Goal: Transaction & Acquisition: Download file/media

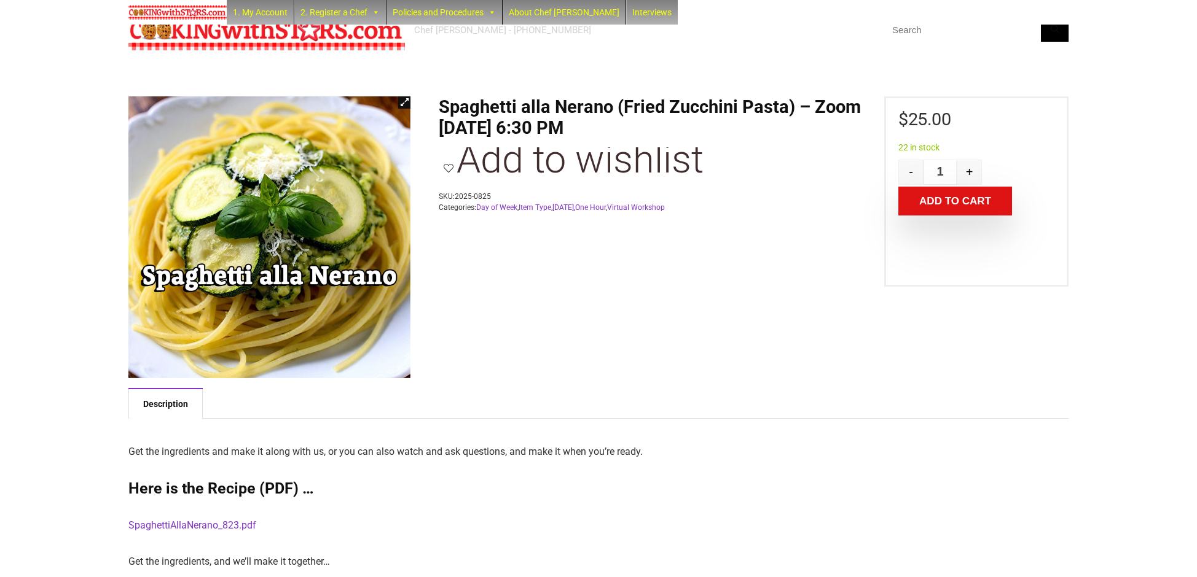
scroll to position [111, 0]
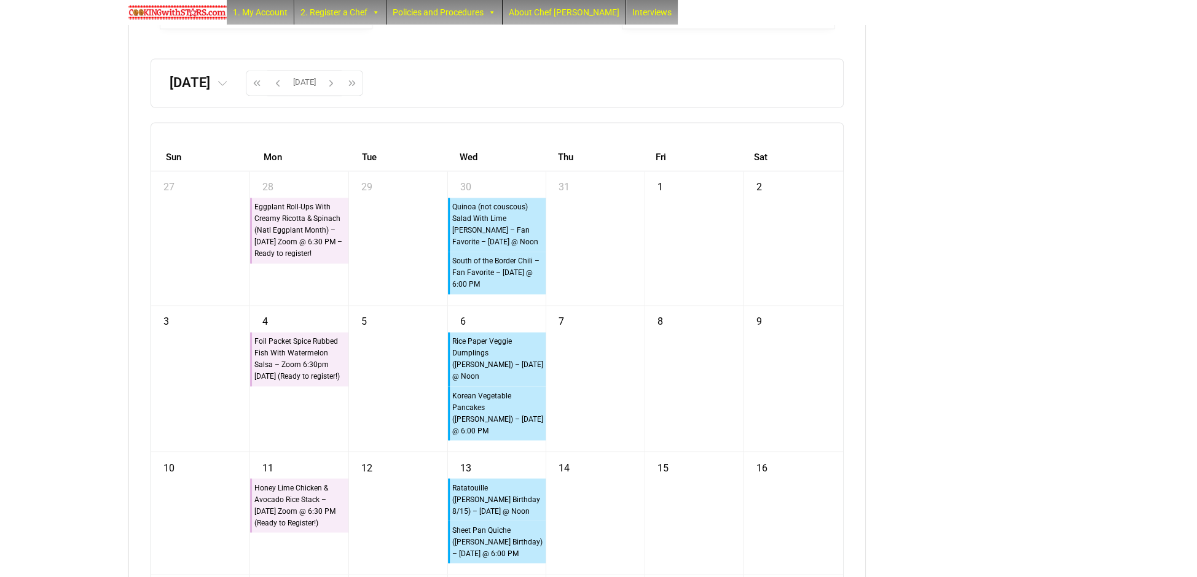
scroll to position [3069, 0]
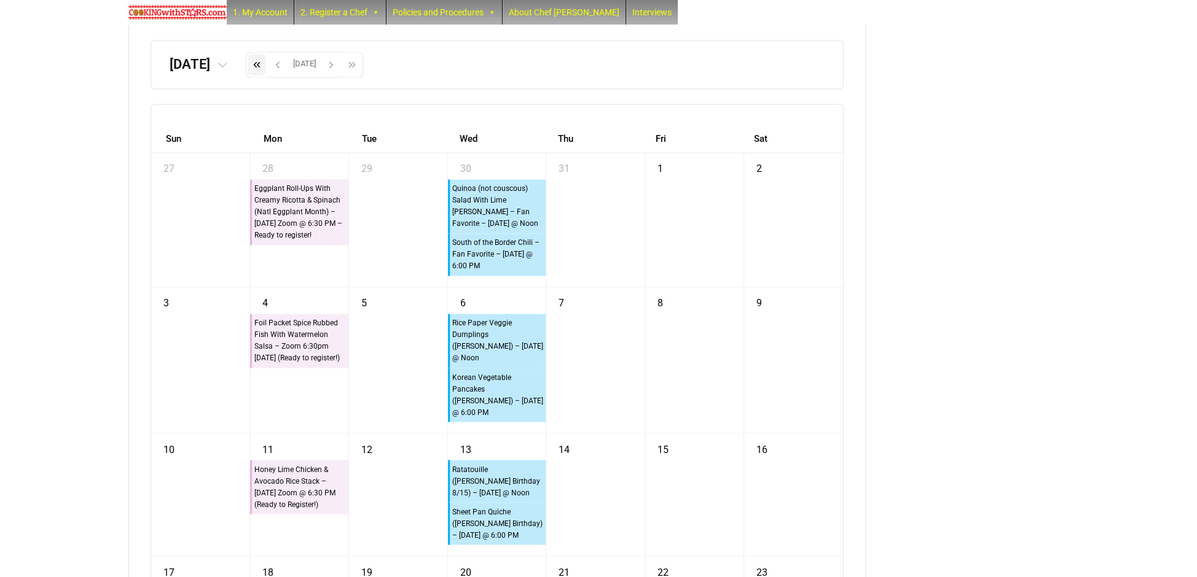
click at [267, 77] on button "button" at bounding box center [256, 65] width 21 height 26
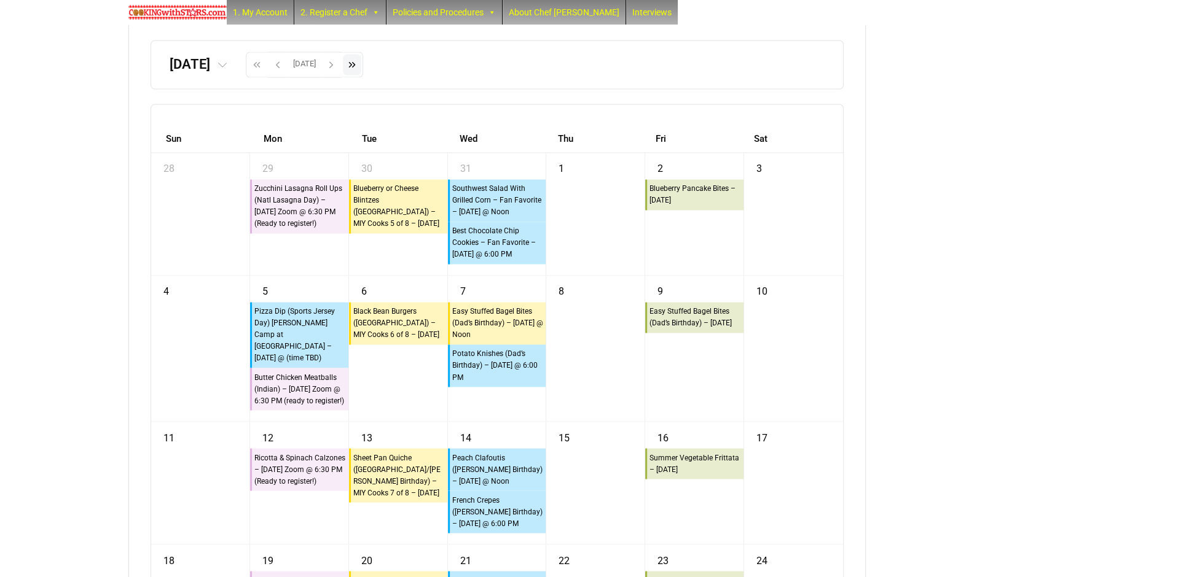
click at [361, 75] on span "button" at bounding box center [352, 64] width 18 height 21
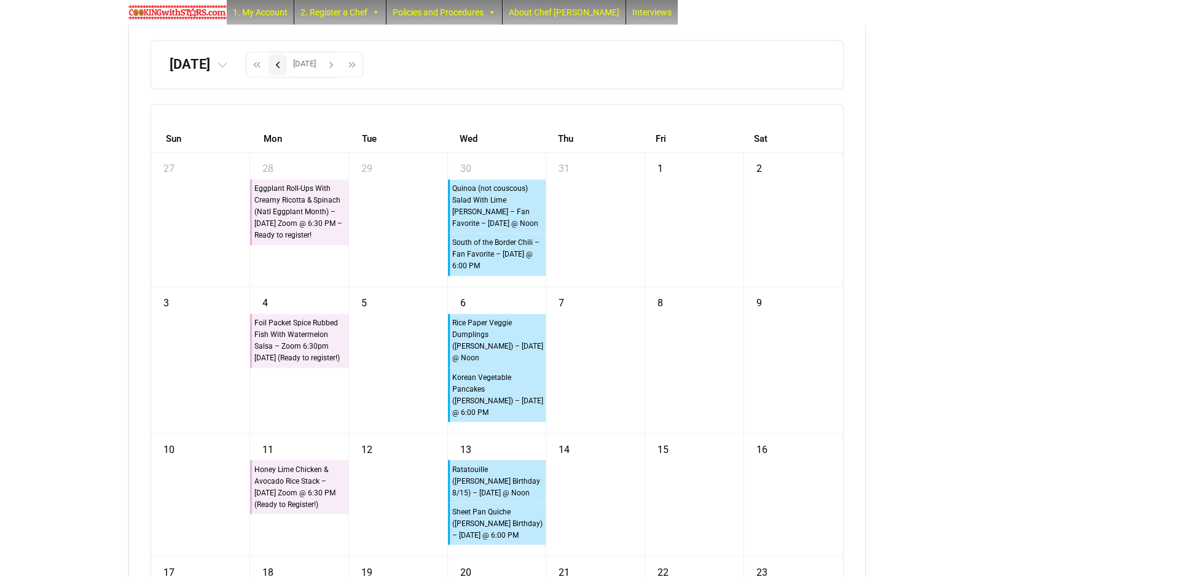
click at [287, 75] on span "button" at bounding box center [277, 64] width 18 height 21
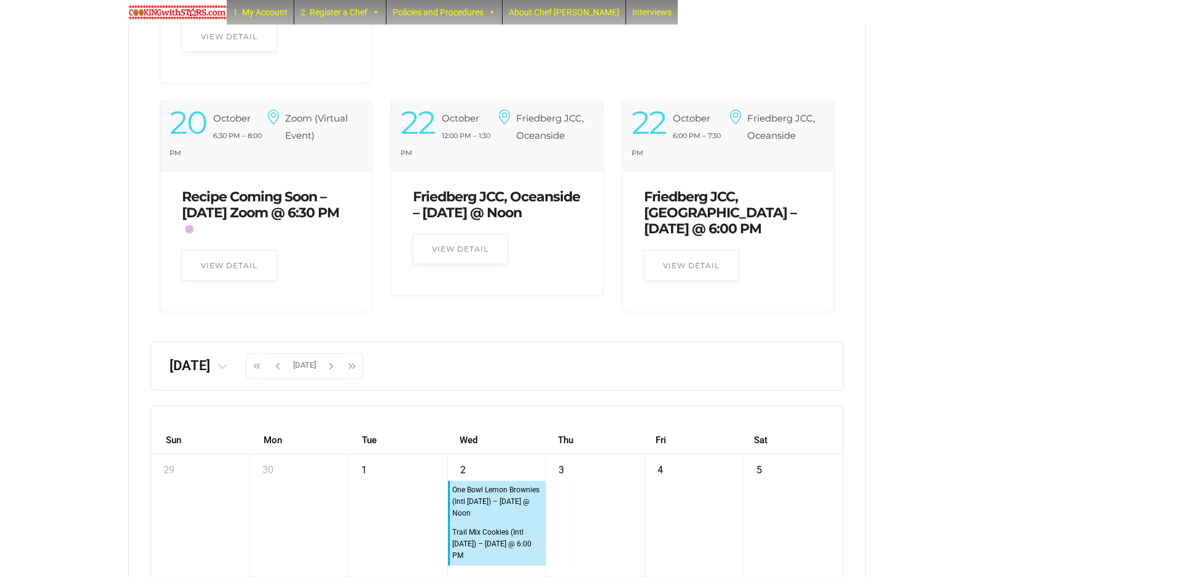
scroll to position [2838, 0]
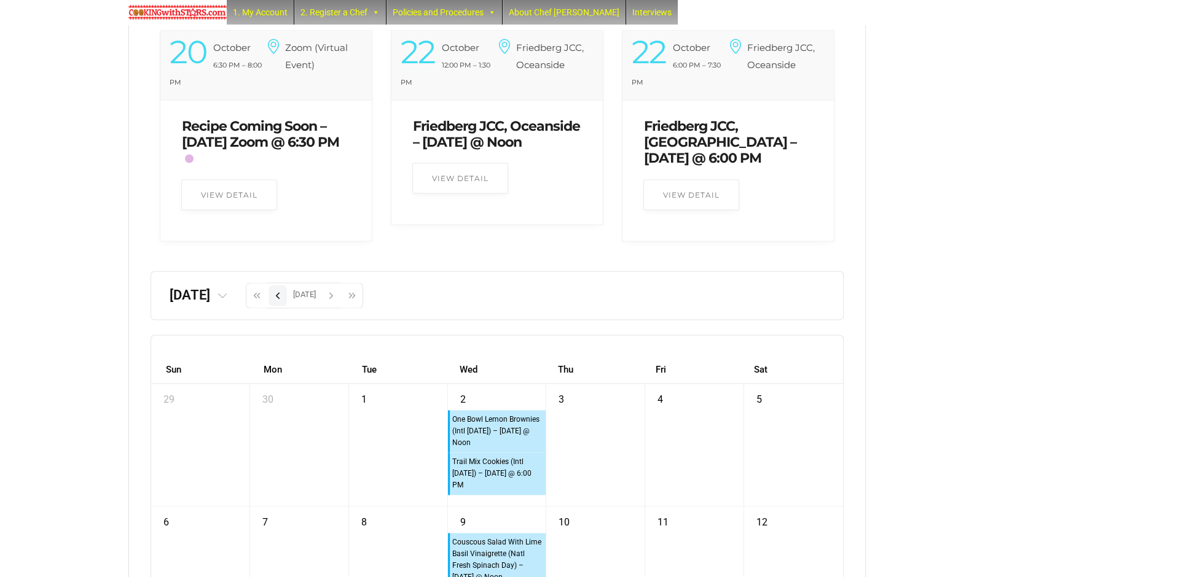
click at [287, 306] on span "button" at bounding box center [277, 295] width 18 height 21
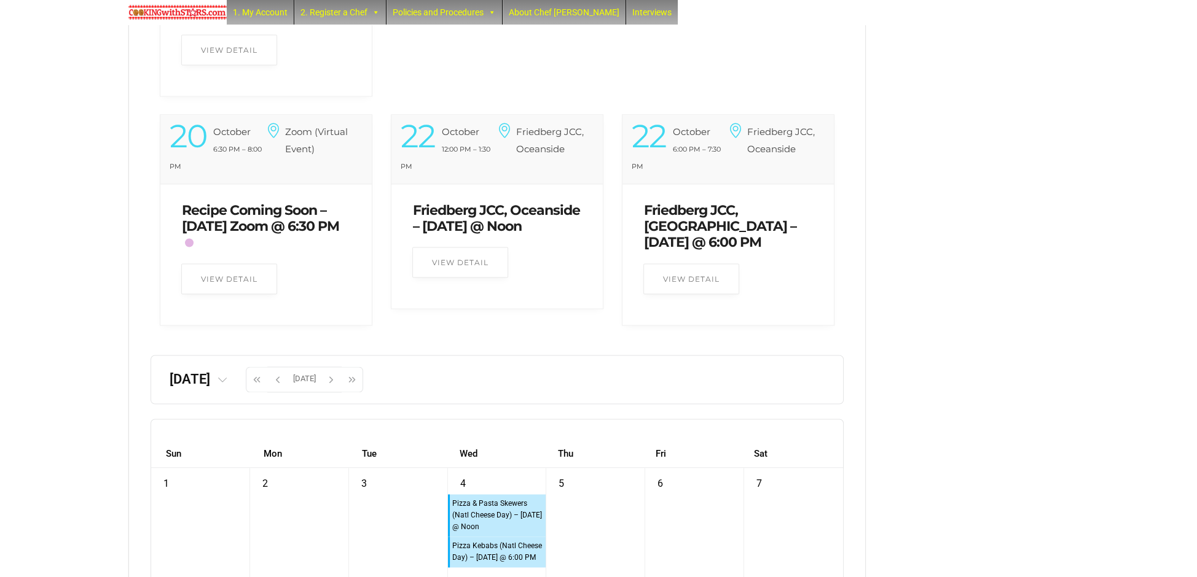
scroll to position [2752, 0]
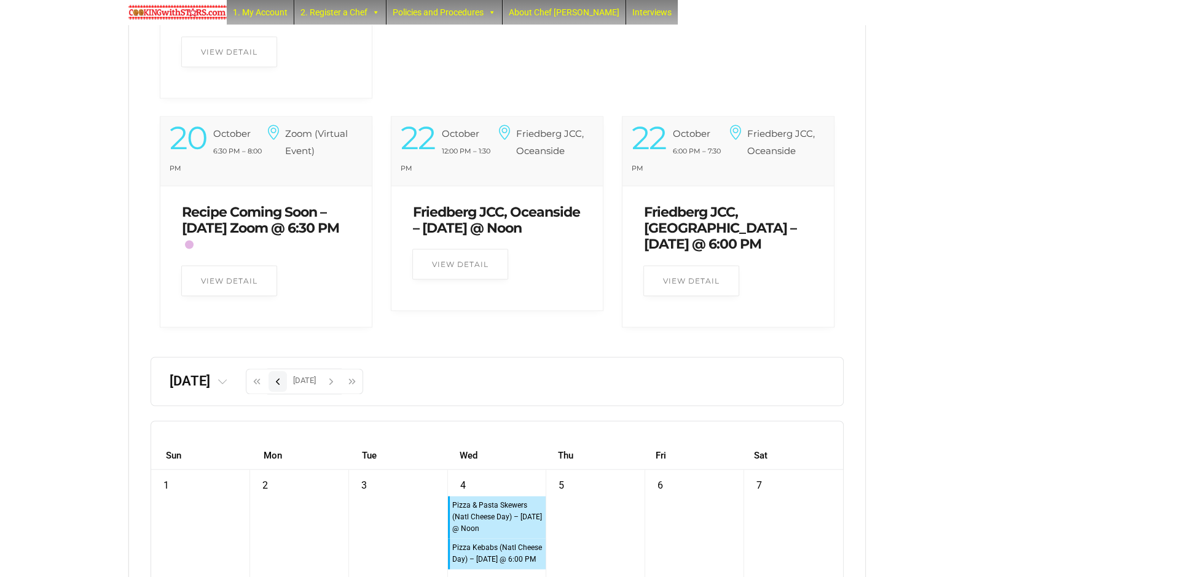
click at [287, 392] on span "button" at bounding box center [277, 381] width 18 height 21
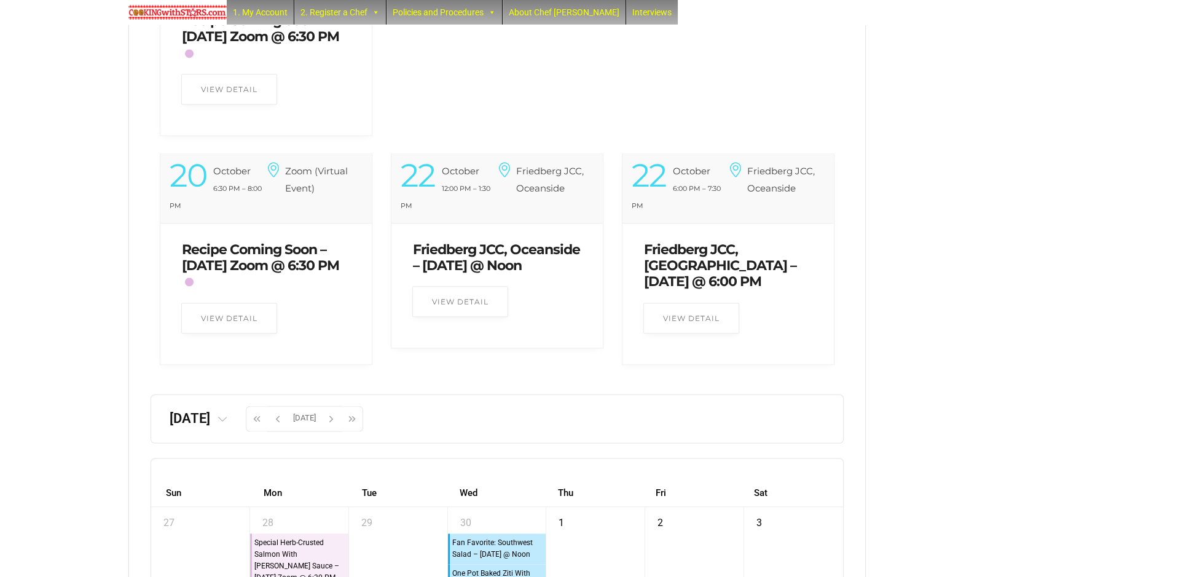
scroll to position [2879, 0]
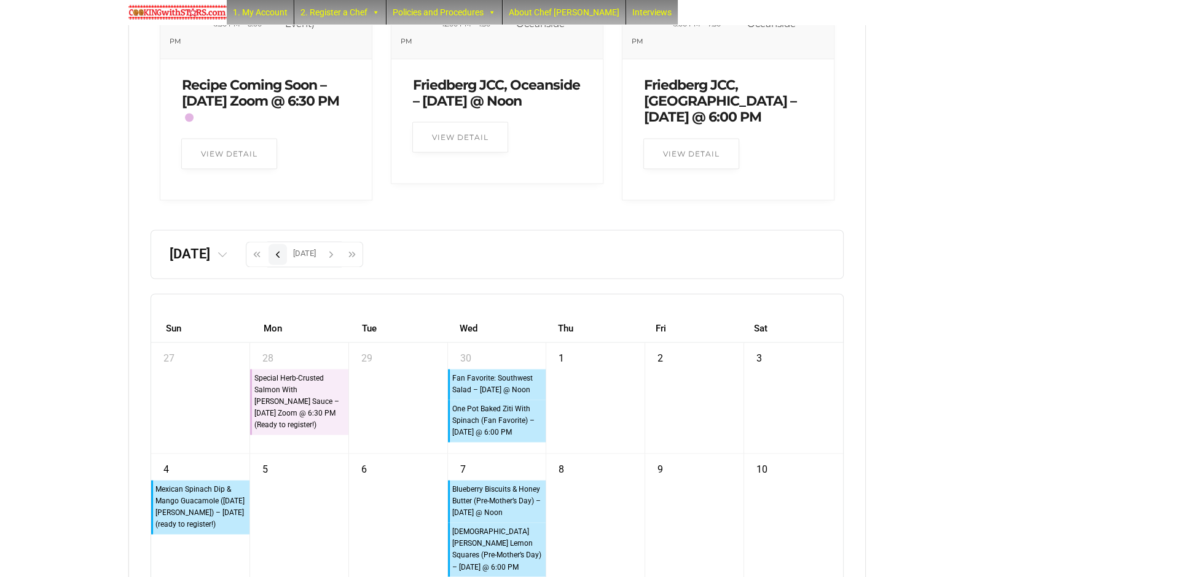
click at [287, 265] on span "button" at bounding box center [277, 254] width 18 height 21
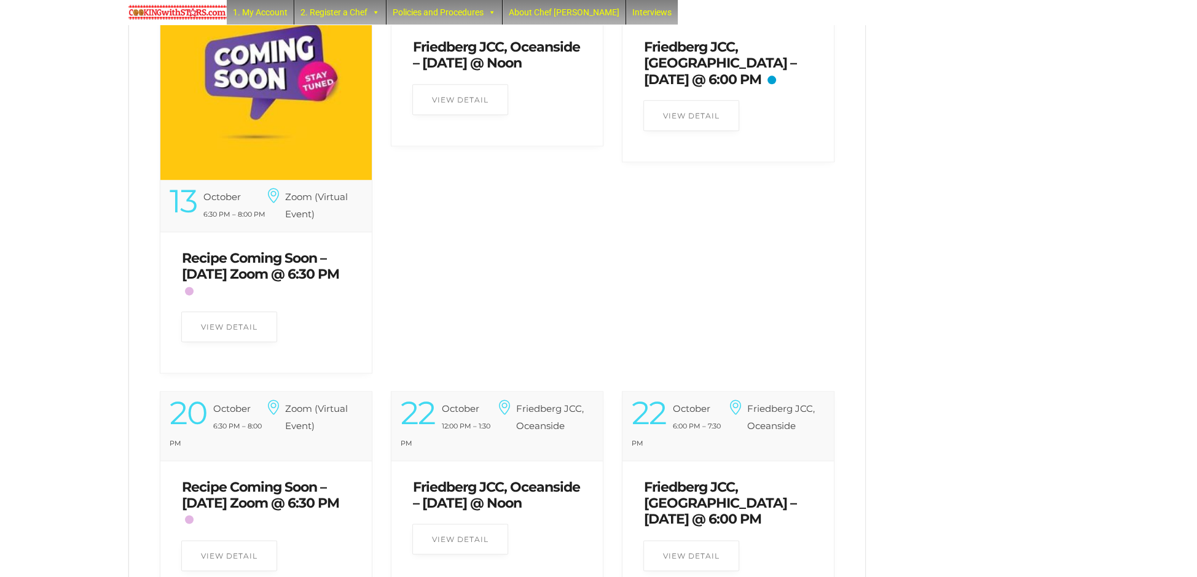
scroll to position [2665, 0]
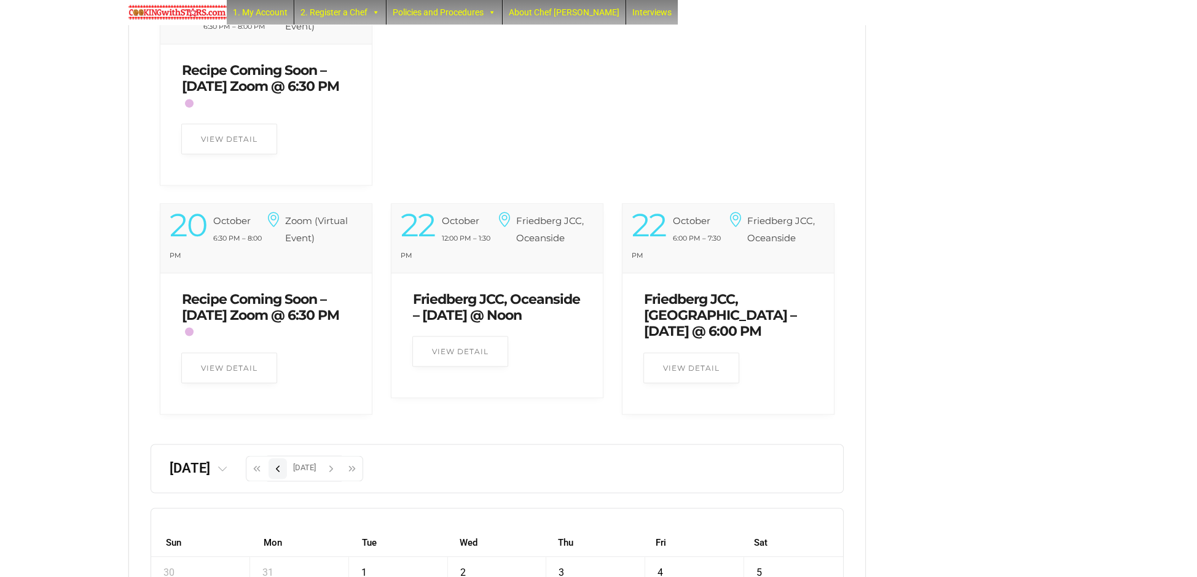
click at [287, 479] on span "button" at bounding box center [277, 468] width 18 height 21
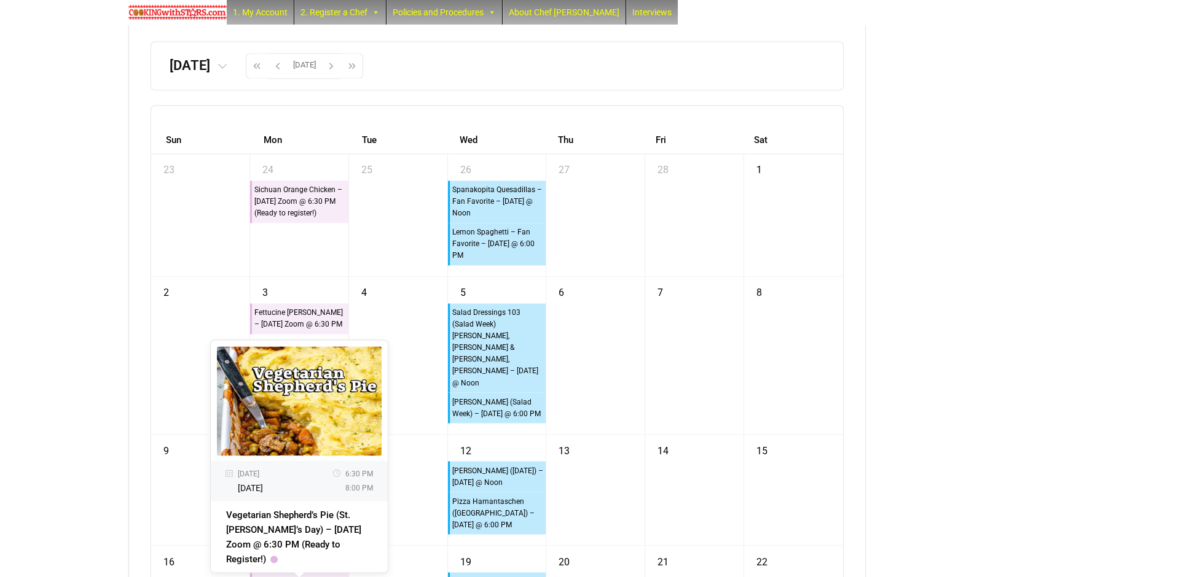
scroll to position [3067, 0]
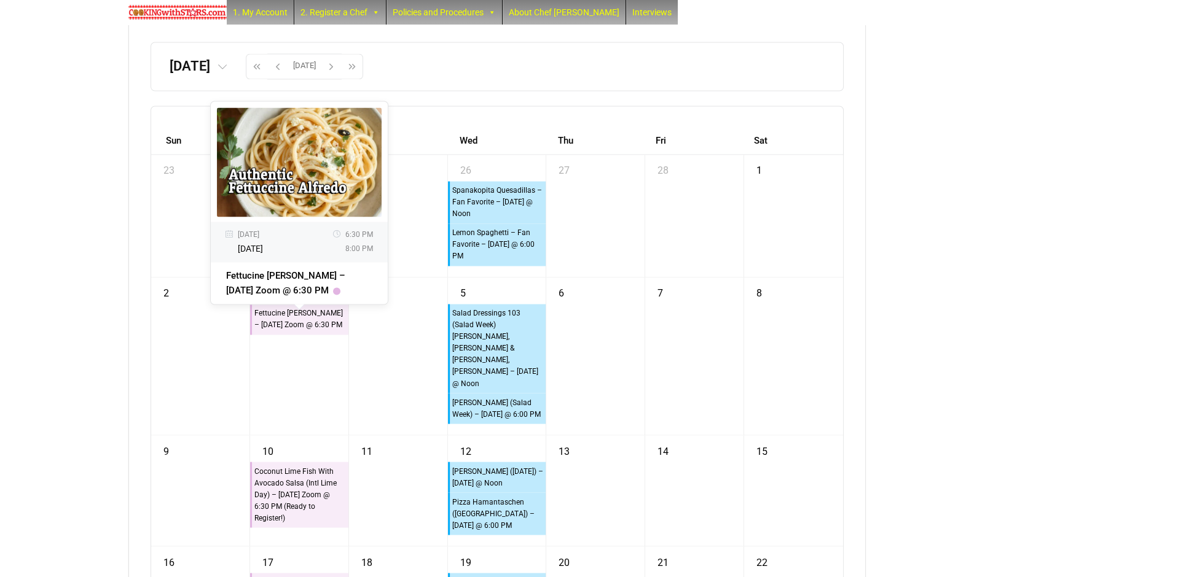
click at [273, 323] on div "Fettucine Alfredo – Monday Zoom @ 6:30 PM" at bounding box center [300, 319] width 93 height 25
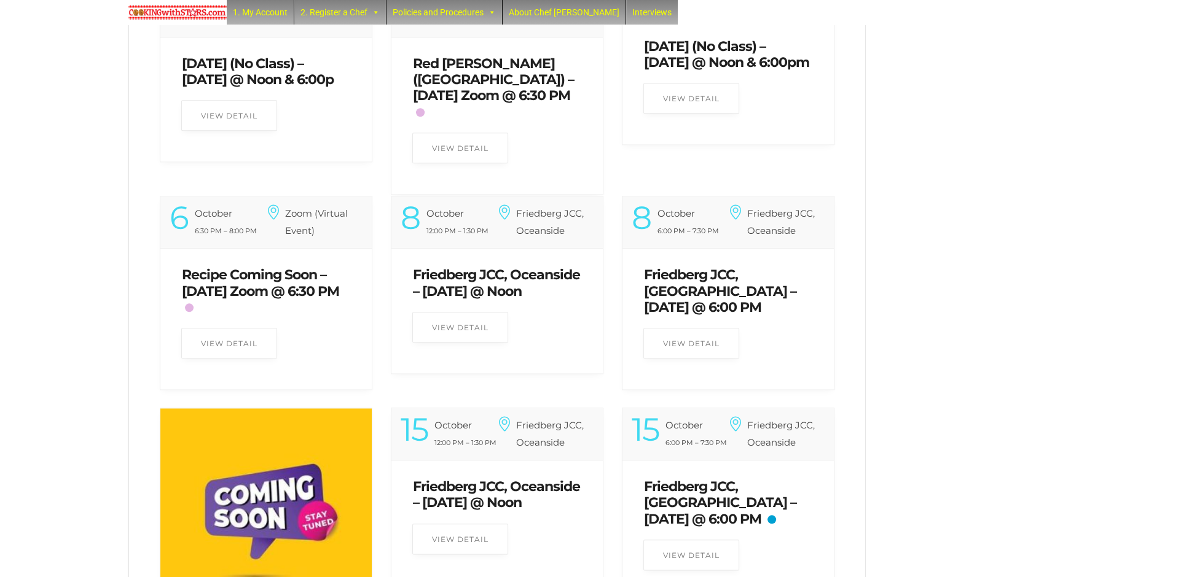
scroll to position [2015, 0]
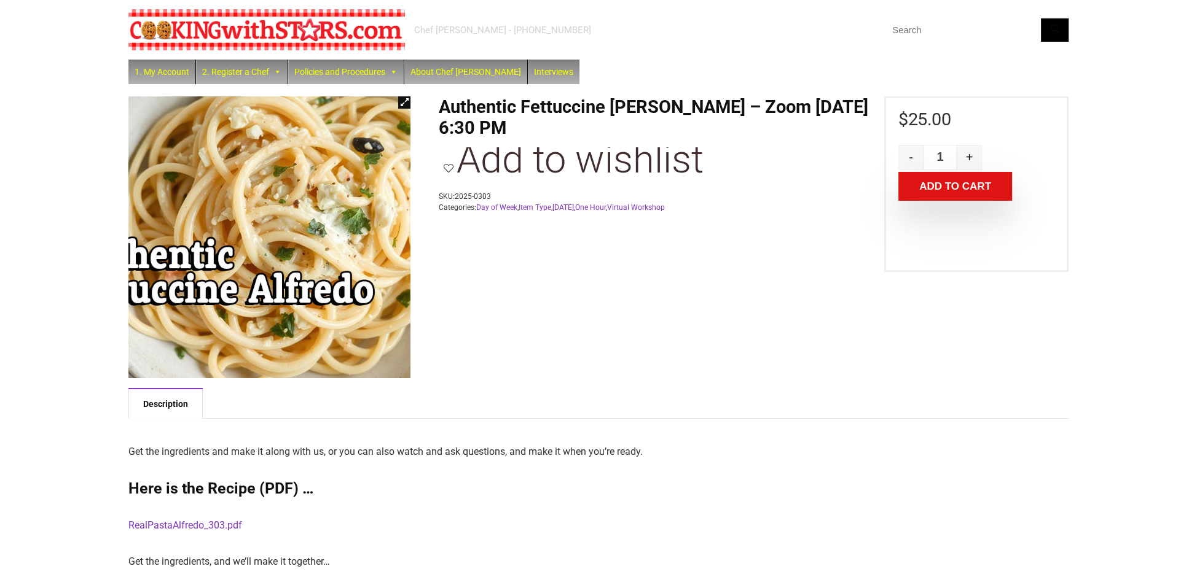
click at [305, 265] on img at bounding box center [251, 224] width 430 height 430
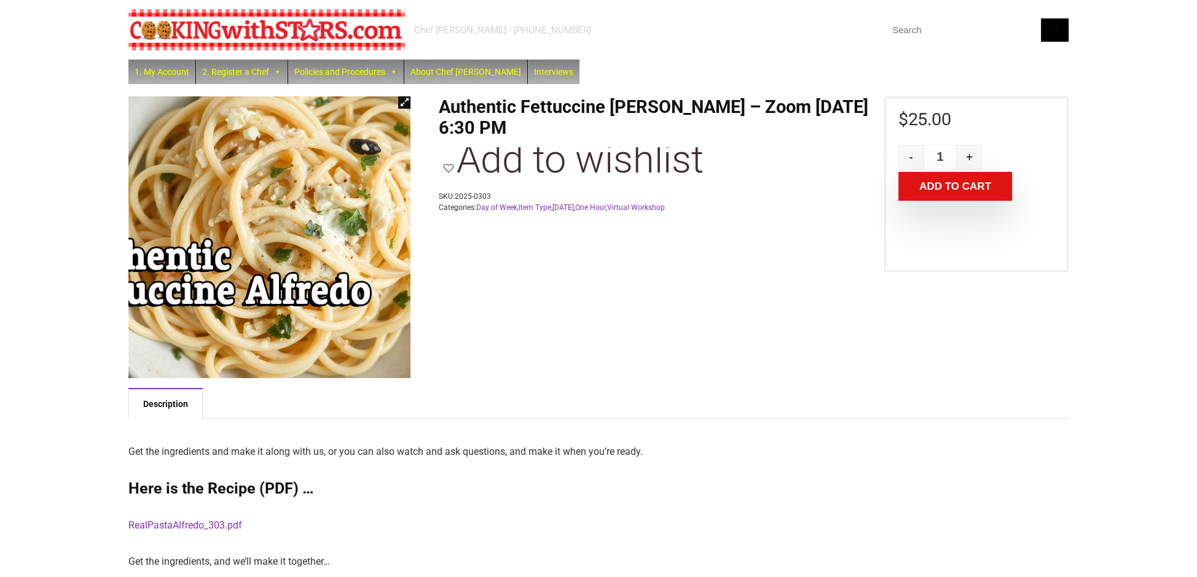
click at [311, 261] on img at bounding box center [248, 225] width 430 height 430
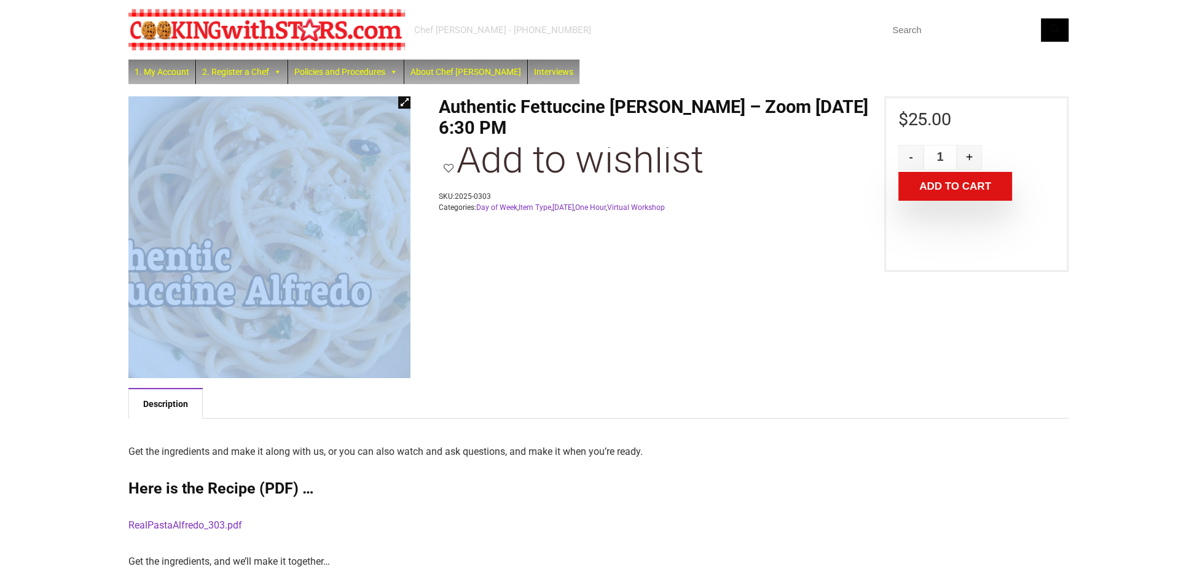
click at [311, 261] on img at bounding box center [248, 225] width 430 height 430
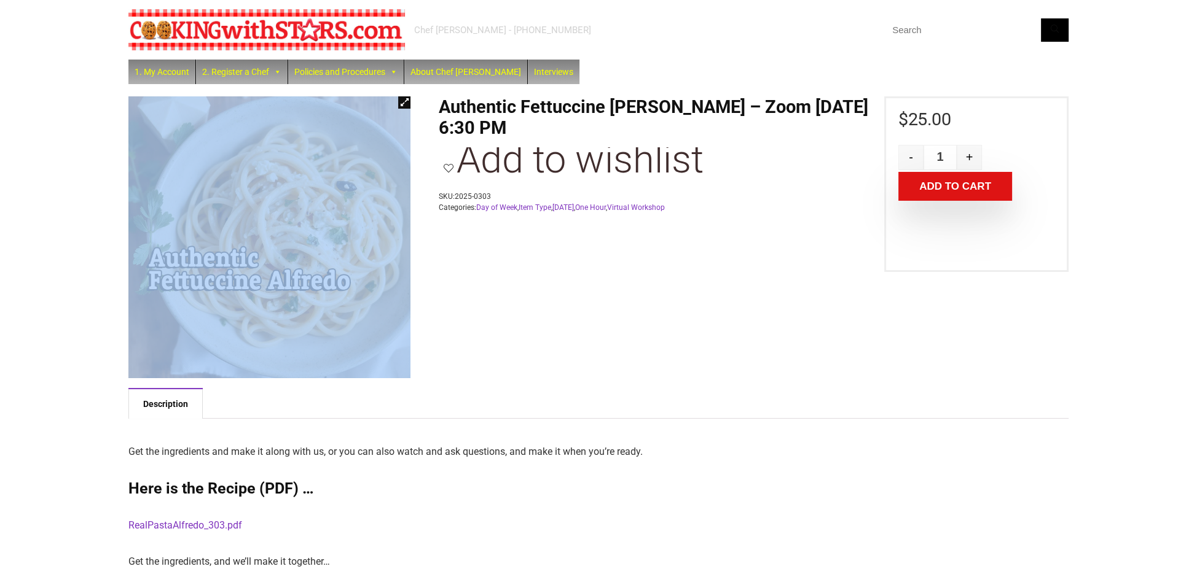
click at [157, 405] on link "Description" at bounding box center [165, 403] width 74 height 29
click at [176, 528] on link "RealPastaAlfredo_303.pdf" at bounding box center [185, 526] width 114 height 12
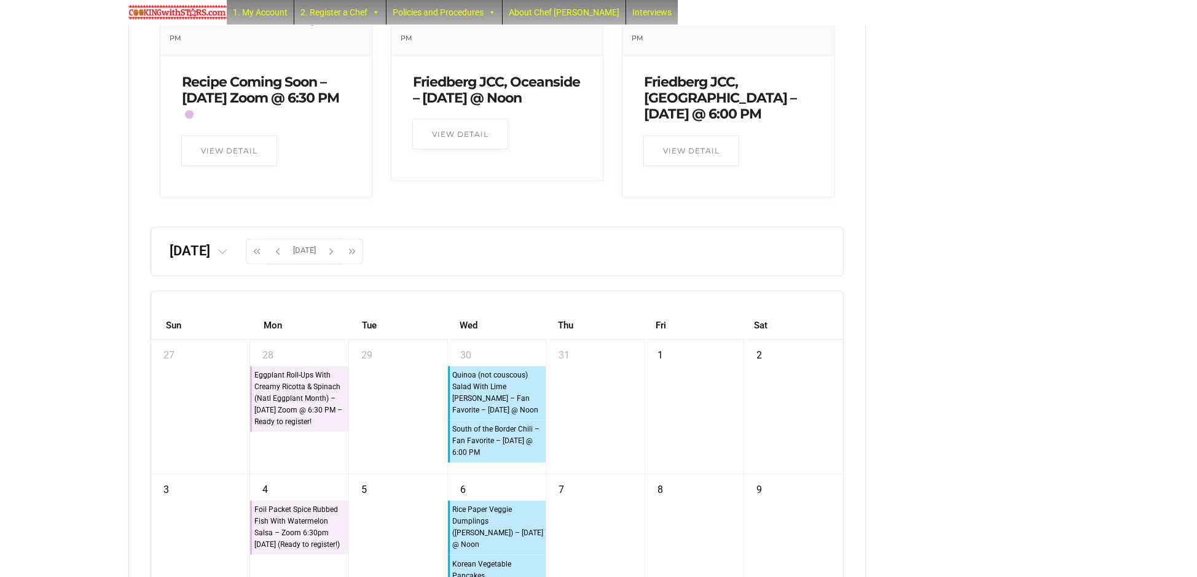
scroll to position [2888, 0]
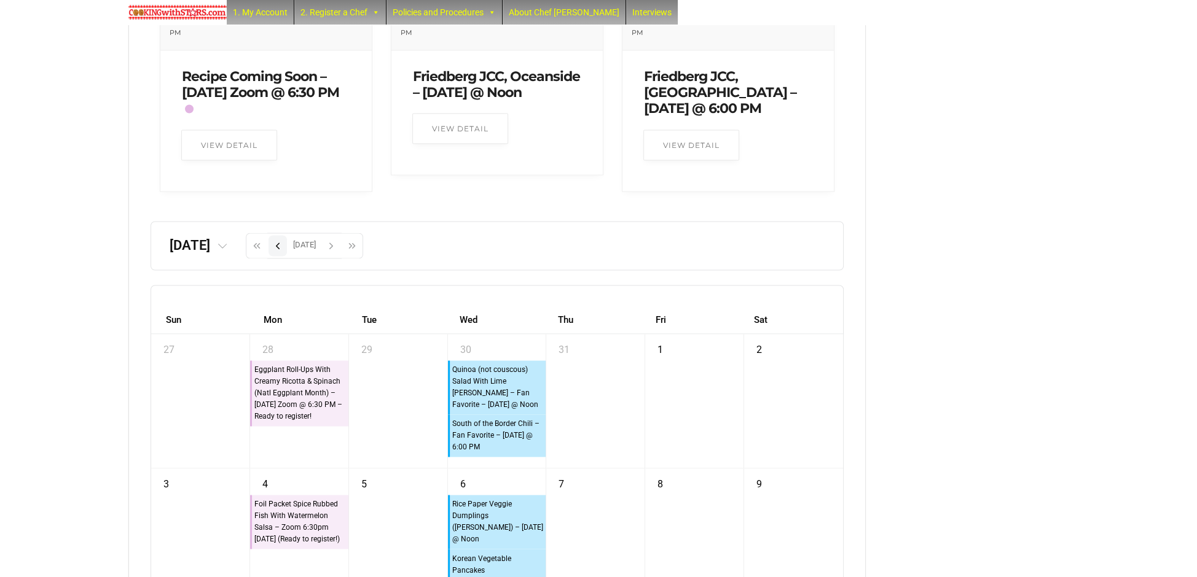
click at [287, 256] on span "button" at bounding box center [277, 245] width 18 height 21
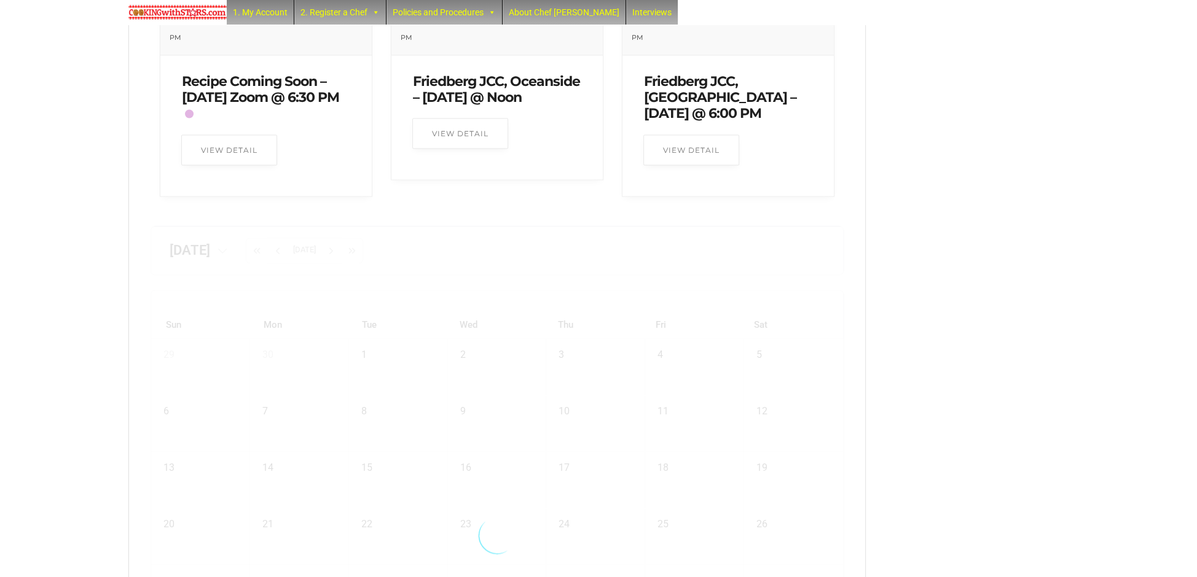
scroll to position [2881, 0]
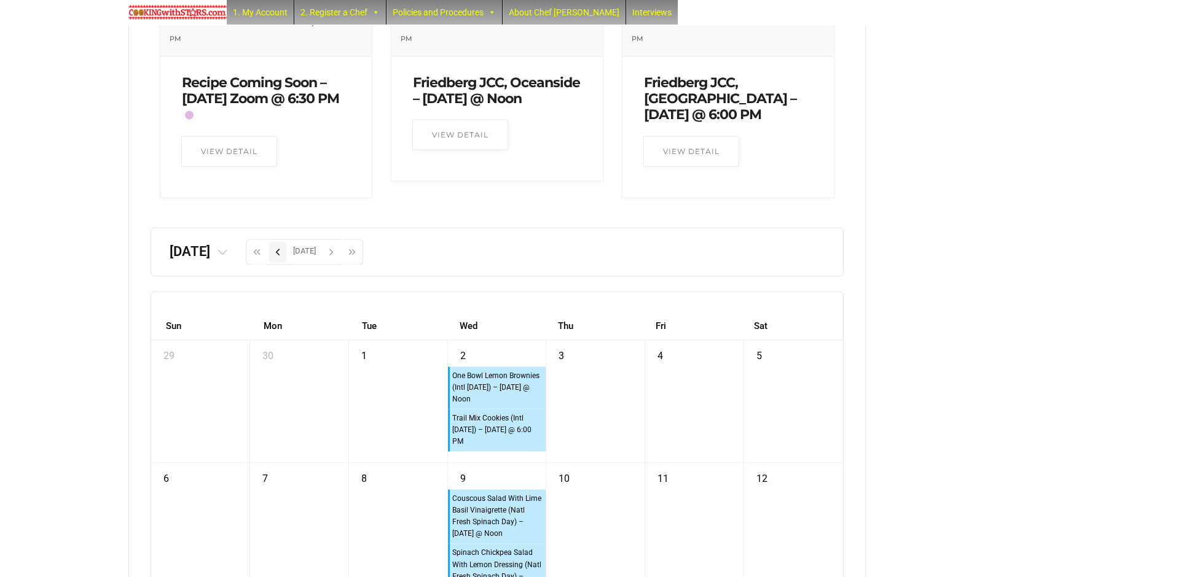
click at [287, 262] on span "button" at bounding box center [277, 251] width 18 height 21
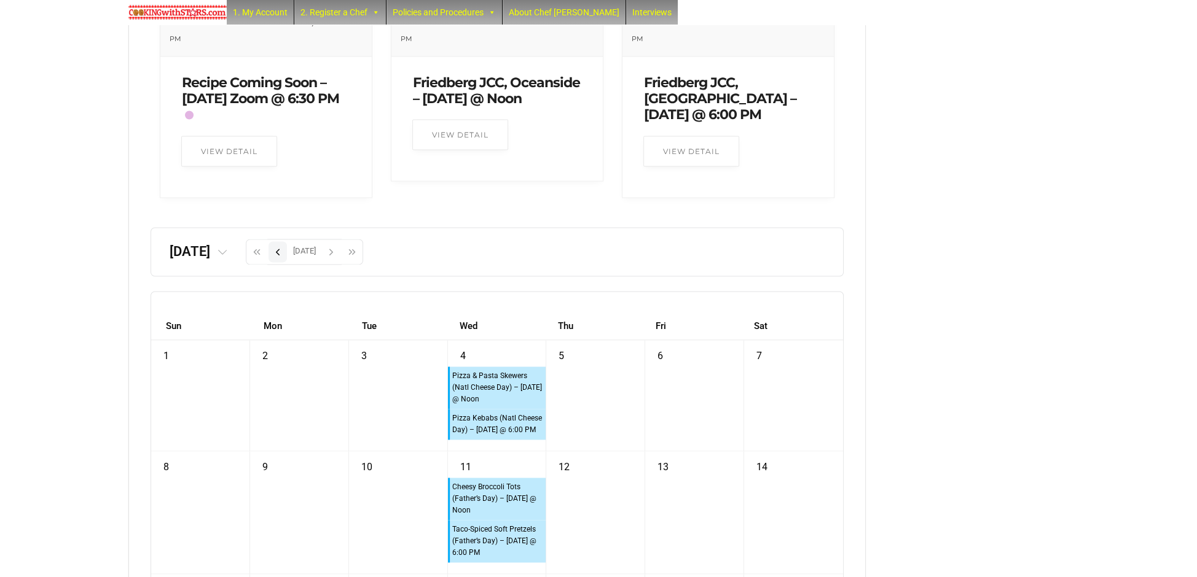
click at [287, 262] on span "button" at bounding box center [277, 251] width 18 height 21
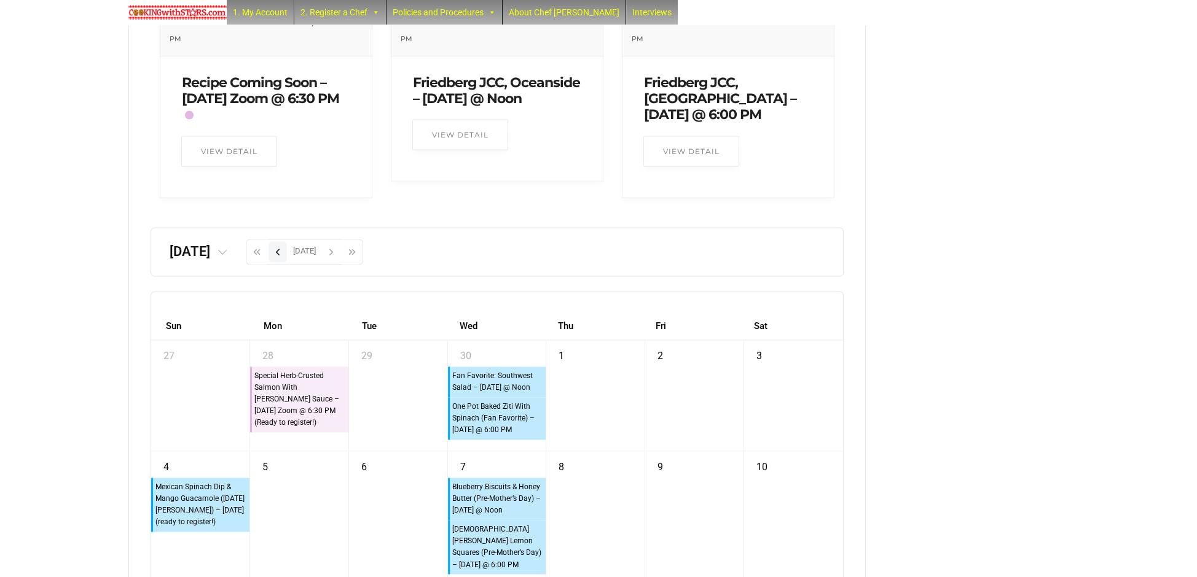
click at [287, 262] on span "button" at bounding box center [277, 251] width 18 height 21
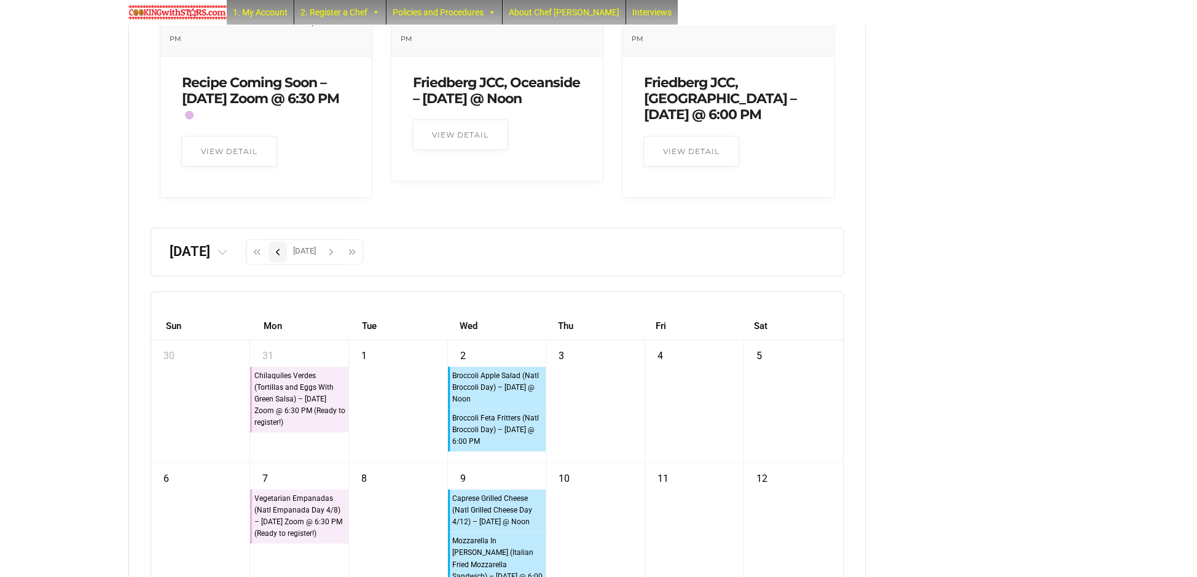
click at [287, 262] on span "button" at bounding box center [277, 251] width 18 height 21
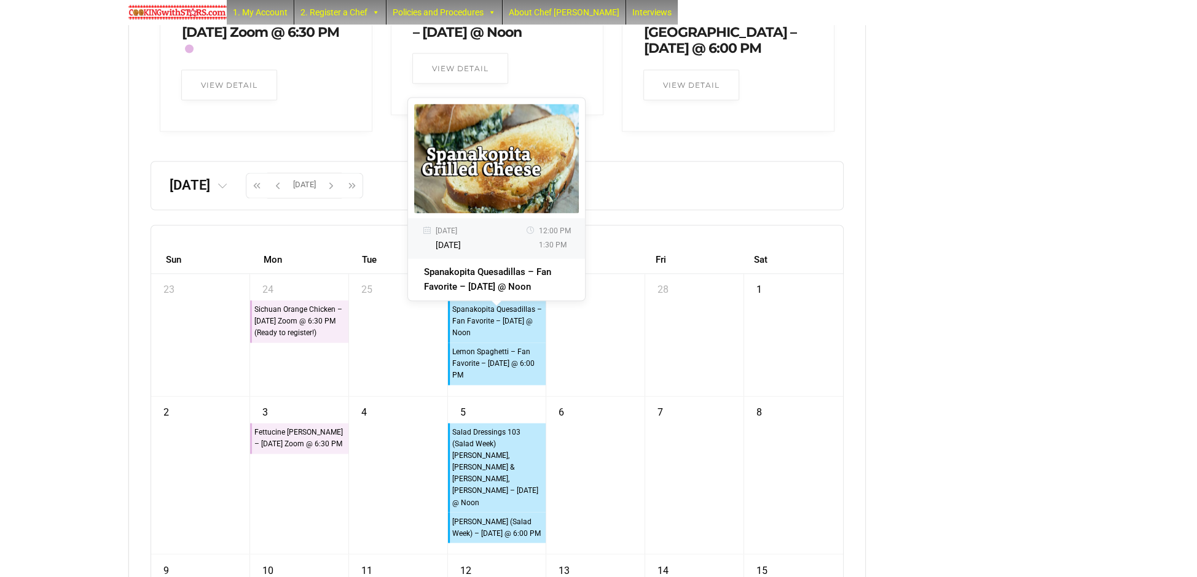
scroll to position [2956, 0]
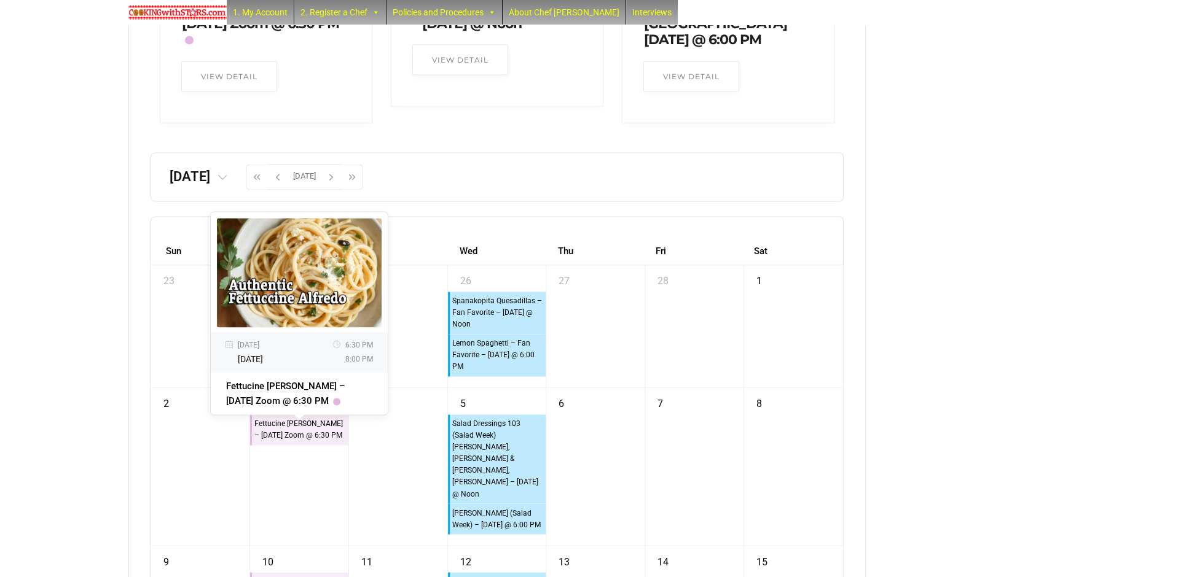
click at [273, 437] on div "Fettucine Alfredo – Monday Zoom @ 6:30 PM" at bounding box center [300, 430] width 93 height 25
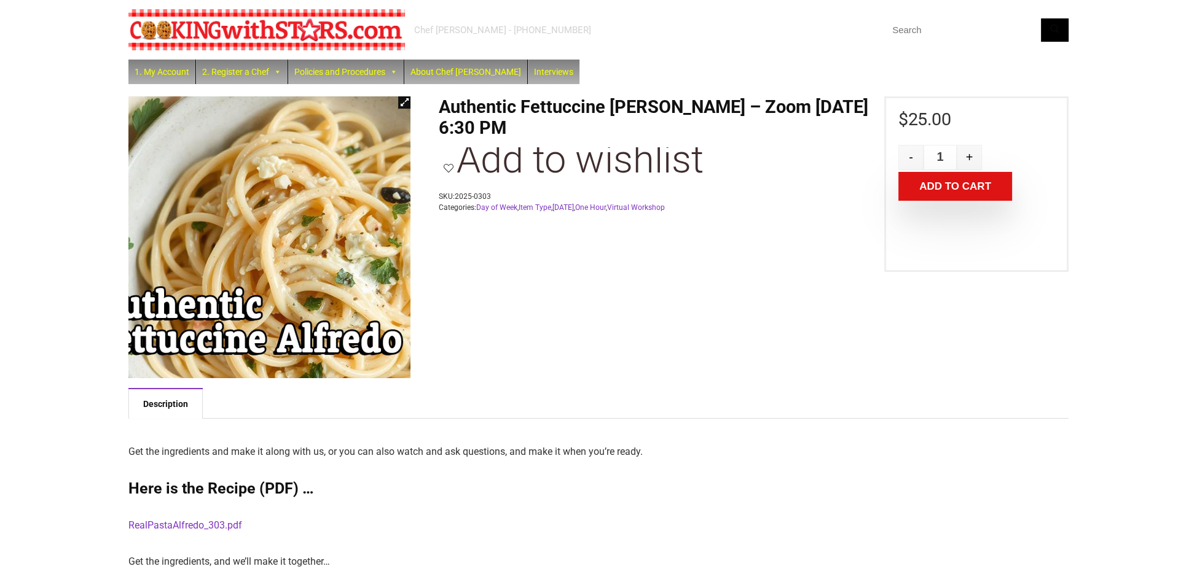
drag, startPoint x: 254, startPoint y: 170, endPoint x: -23, endPoint y: 266, distance: 293.3
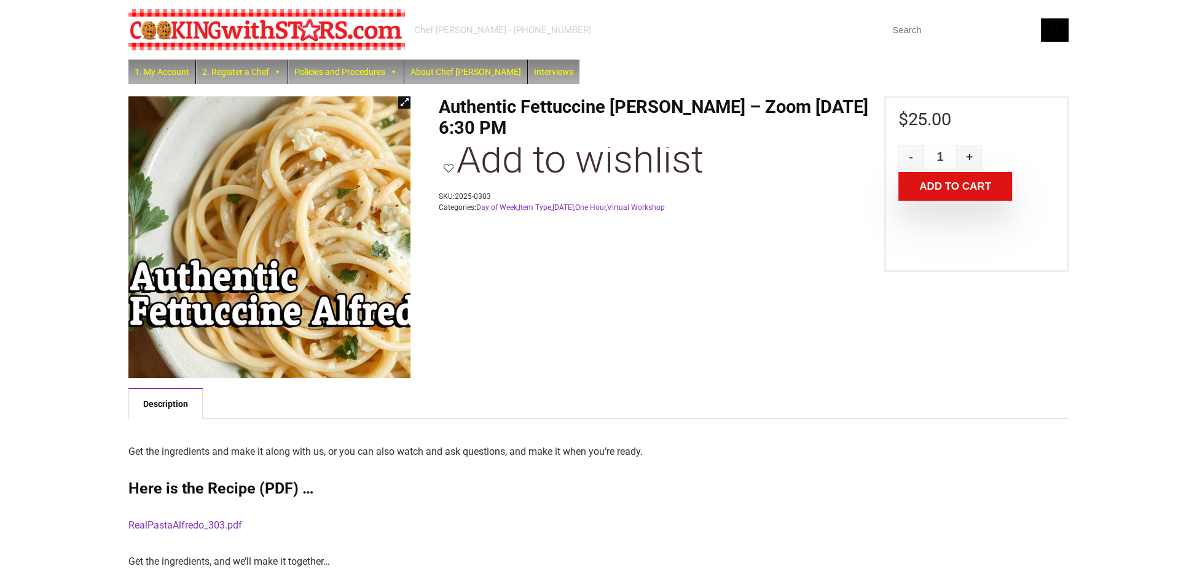
click at [187, 221] on img at bounding box center [314, 246] width 430 height 430
click at [187, 221] on img at bounding box center [313, 246] width 430 height 430
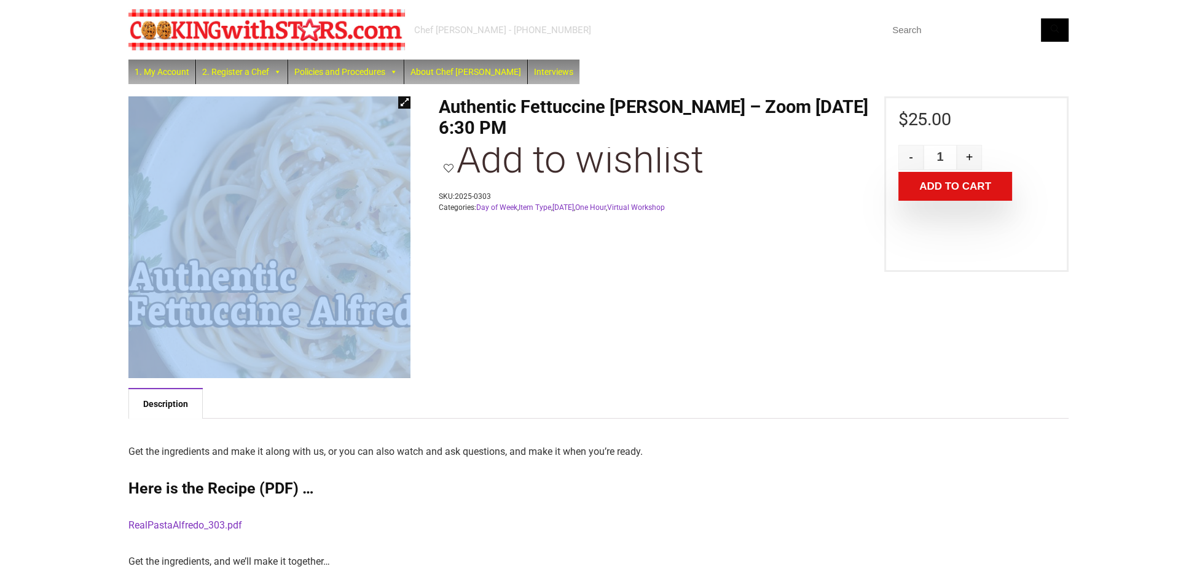
click at [187, 222] on img at bounding box center [313, 246] width 430 height 430
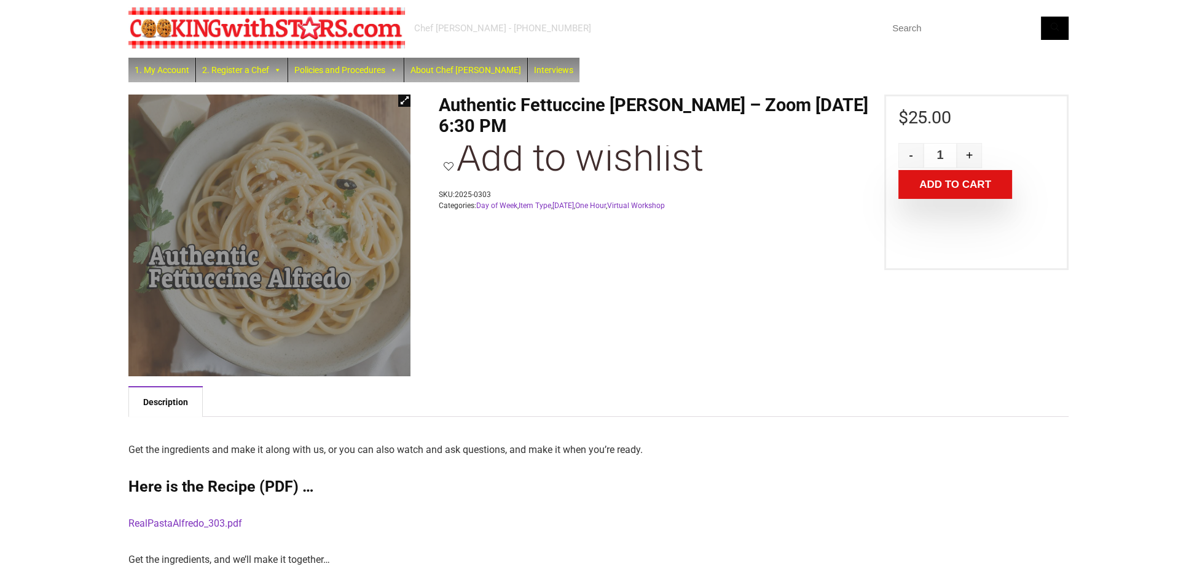
scroll to position [2, 0]
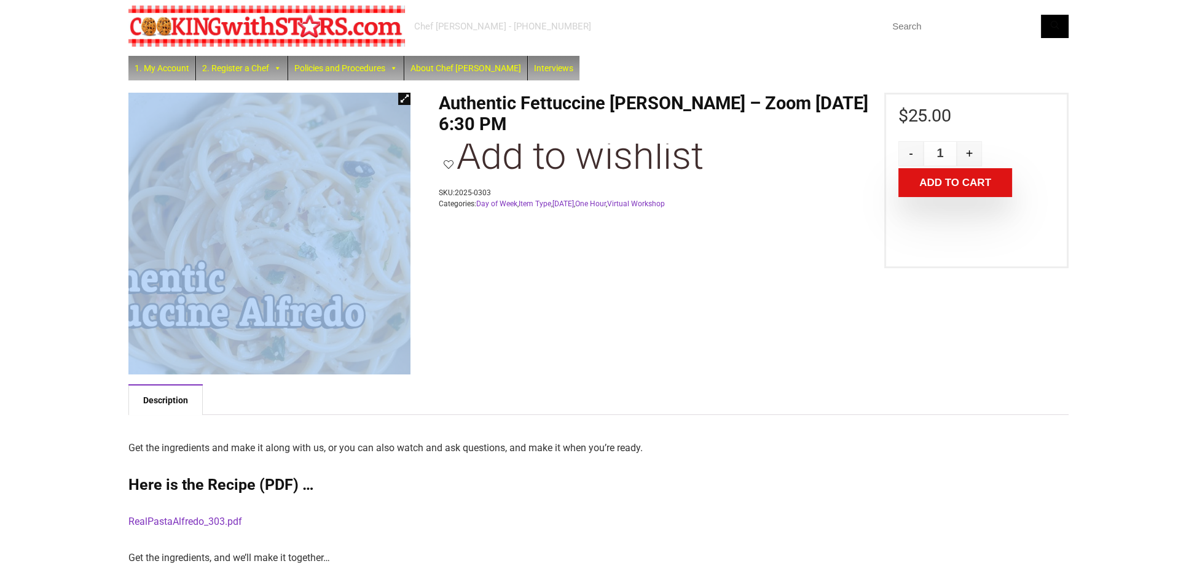
click at [322, 206] on img at bounding box center [241, 247] width 430 height 430
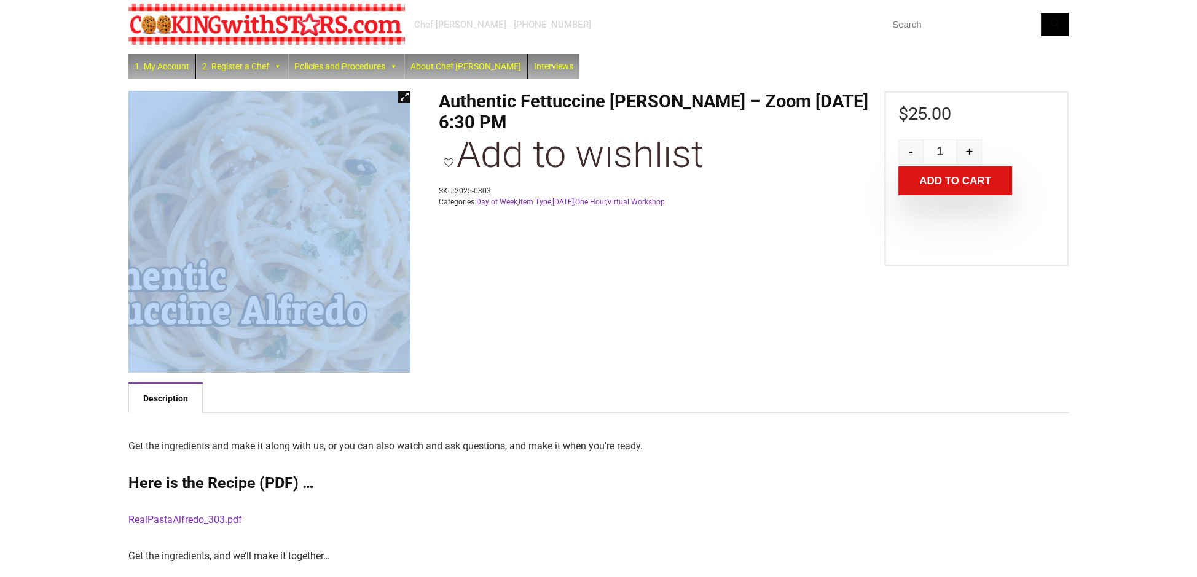
click at [319, 207] on img at bounding box center [243, 245] width 430 height 430
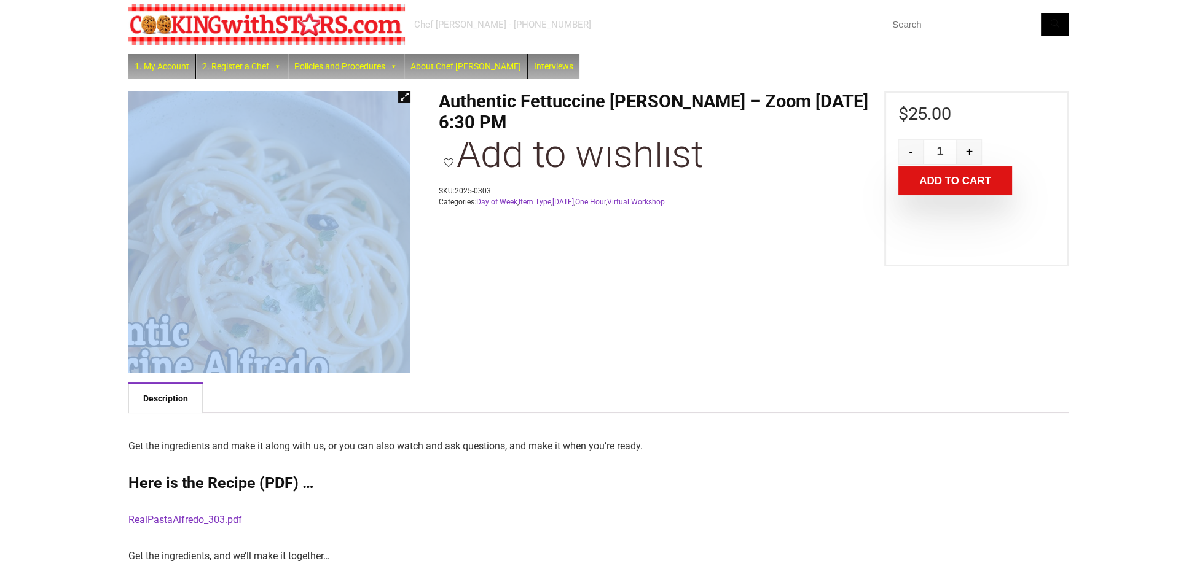
scroll to position [8, 0]
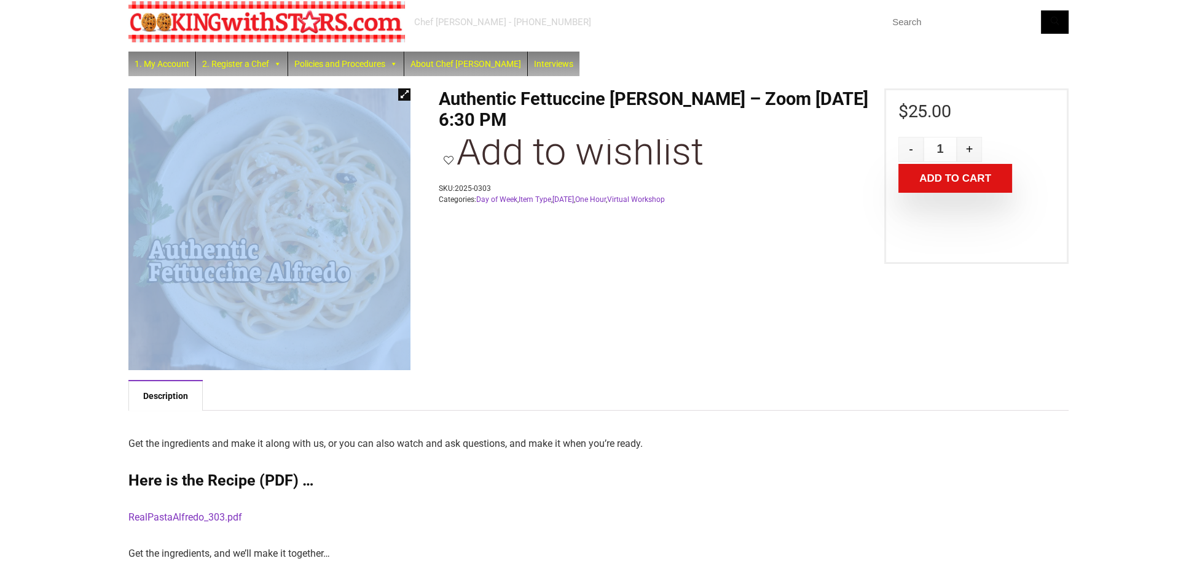
click at [402, 96] on link "View full-screen image gallery" at bounding box center [404, 94] width 12 height 12
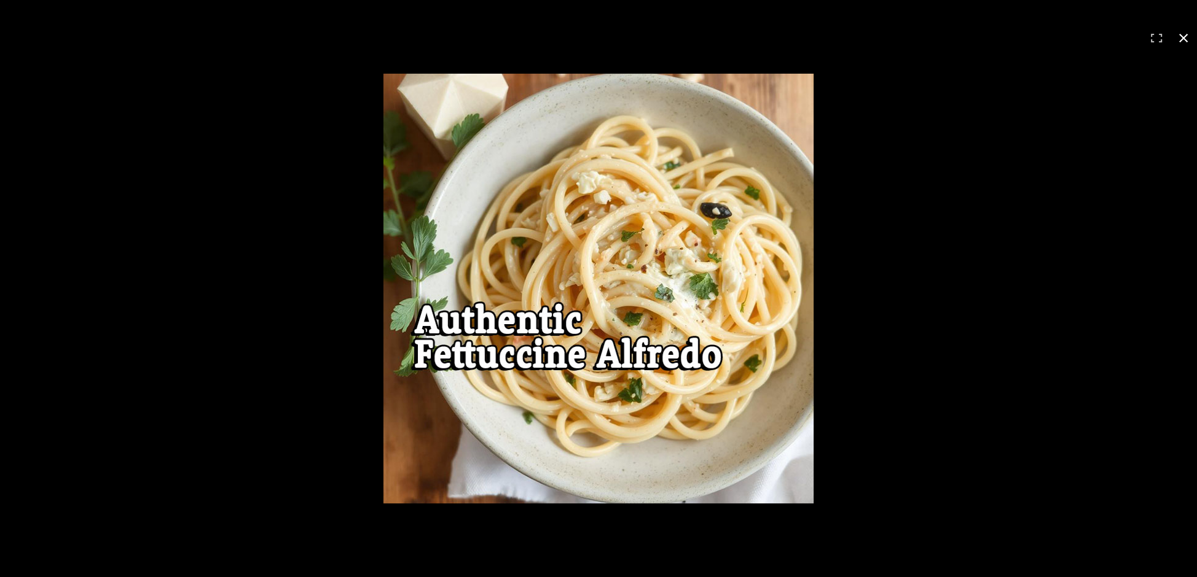
click at [232, 42] on div "1 / 1" at bounding box center [598, 288] width 1197 height 577
click at [1015, 196] on div at bounding box center [874, 311] width 983 height 474
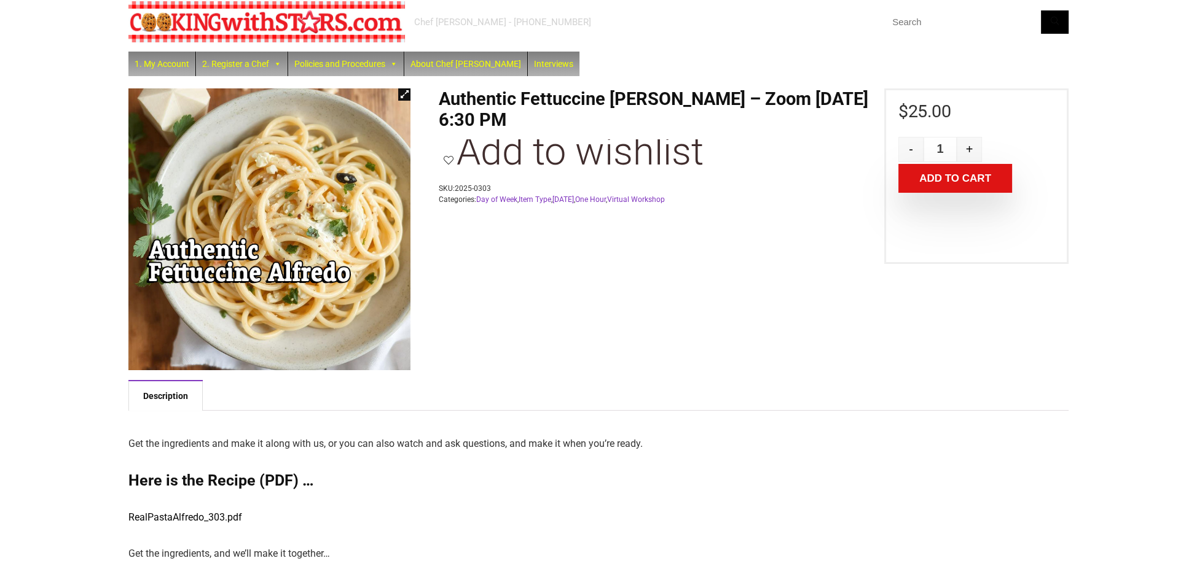
scroll to position [11, 0]
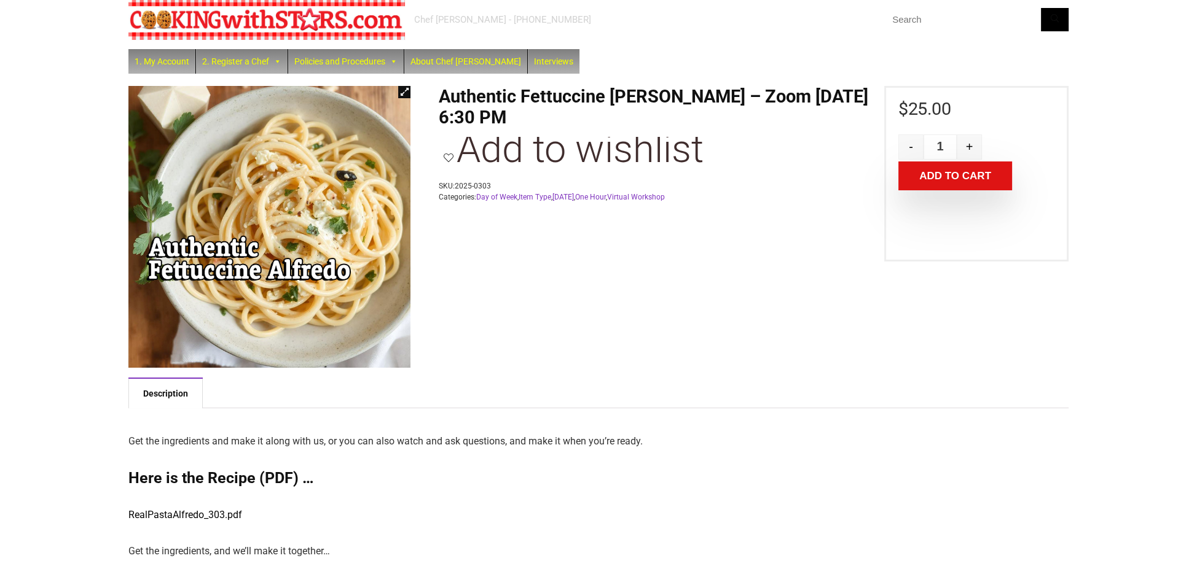
click at [201, 515] on link "RealPastaAlfredo_303.pdf" at bounding box center [185, 515] width 114 height 12
click at [159, 507] on p "RealPastaAlfredo_303.pdf" at bounding box center [598, 514] width 940 height 17
click at [157, 512] on link "RealPastaAlfredo_303.pdf" at bounding box center [185, 515] width 114 height 12
